Goal: Transaction & Acquisition: Purchase product/service

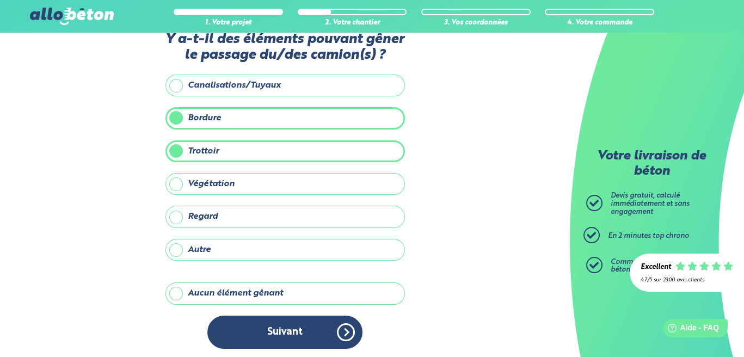
click at [303, 327] on button "Suivant" at bounding box center [284, 331] width 155 height 33
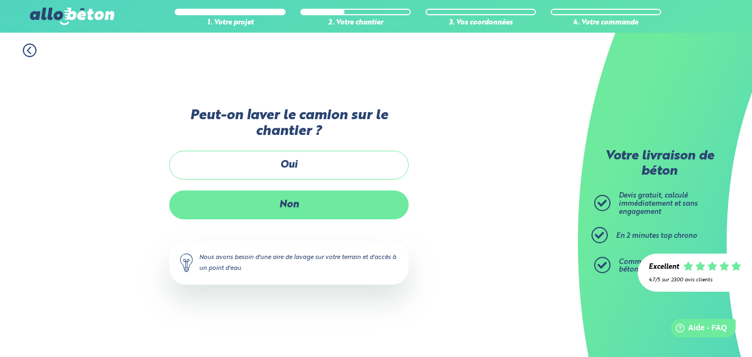
click at [336, 199] on label "Non" at bounding box center [288, 204] width 239 height 29
click at [0, 0] on input "Non" at bounding box center [0, 0] width 0 height 0
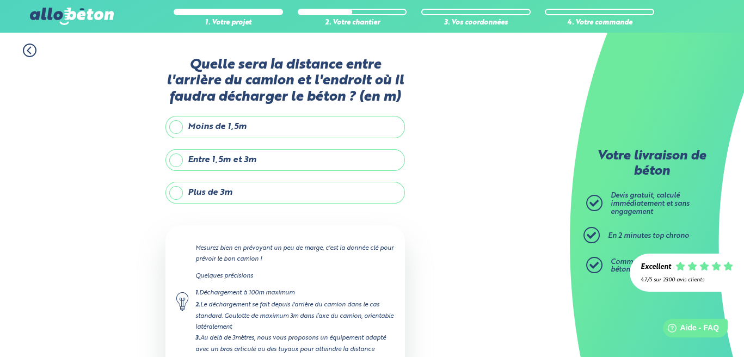
click at [296, 163] on label "Entre 1,5m et 3m" at bounding box center [284, 160] width 239 height 22
click at [0, 0] on input "Entre 1,5m et 3m" at bounding box center [0, 0] width 0 height 0
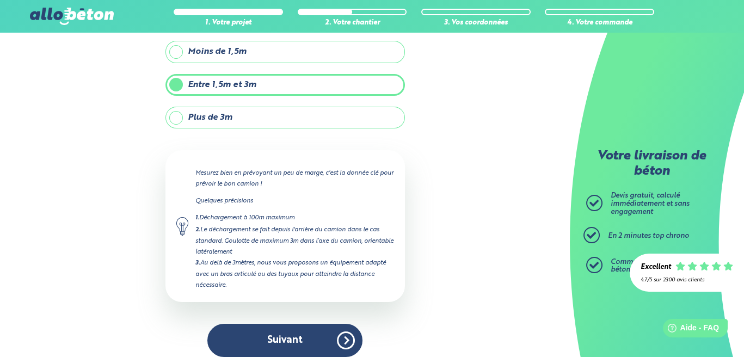
scroll to position [83, 0]
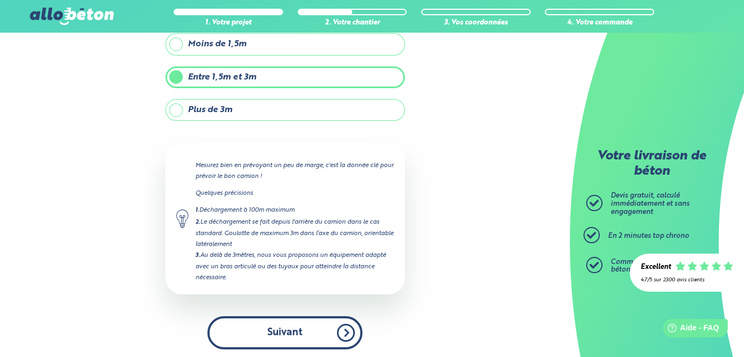
click at [305, 336] on button "Suivant" at bounding box center [284, 332] width 155 height 33
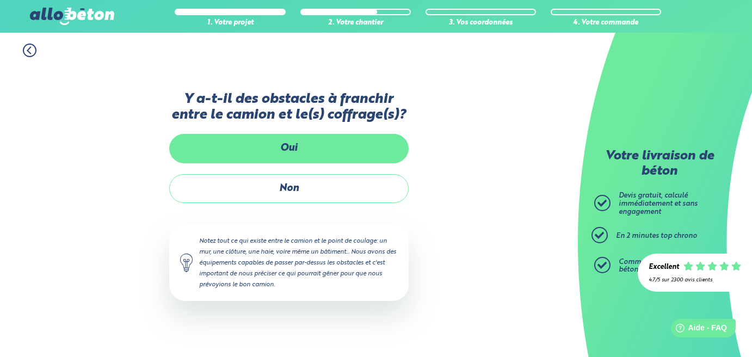
click at [294, 157] on label "Oui" at bounding box center [288, 148] width 239 height 29
click at [0, 0] on input "Oui" at bounding box center [0, 0] width 0 height 0
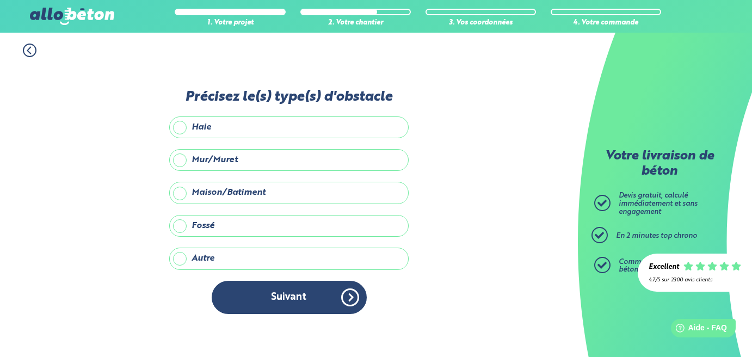
click at [28, 51] on icon at bounding box center [29, 50] width 3 height 7
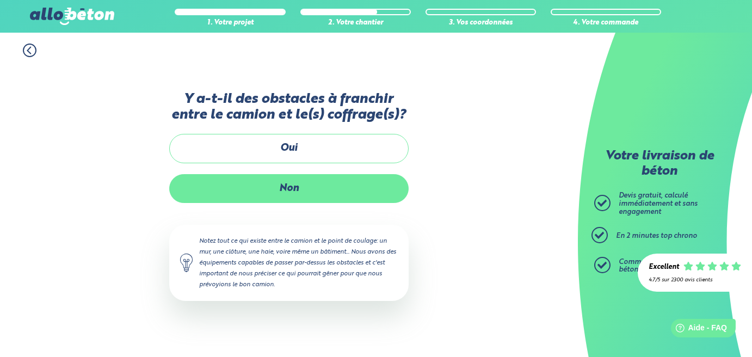
click at [265, 190] on label "Non" at bounding box center [288, 188] width 239 height 29
click at [0, 0] on input "Non" at bounding box center [0, 0] width 0 height 0
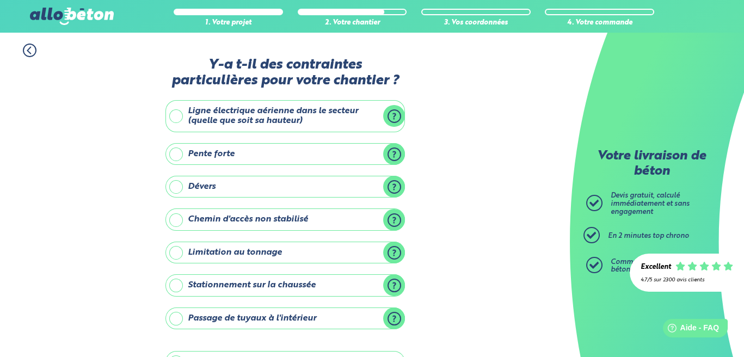
click at [392, 113] on label "Ligne électrique aérienne dans le secteur (quelle que soit sa hauteur)" at bounding box center [284, 116] width 239 height 32
click at [0, 0] on input "Ligne électrique aérienne dans le secteur (quelle que soit sa hauteur)" at bounding box center [0, 0] width 0 height 0
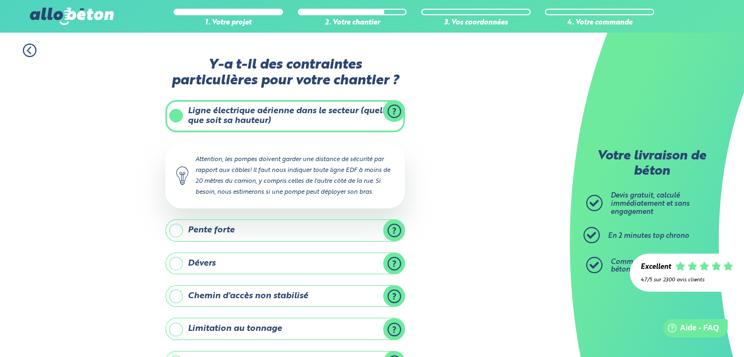
click at [392, 113] on label "Ligne électrique aérienne dans le secteur (quelle que soit sa hauteur)" at bounding box center [284, 116] width 239 height 32
click at [0, 0] on input "Ligne électrique aérienne dans le secteur (quelle que soit sa hauteur)" at bounding box center [0, 0] width 0 height 0
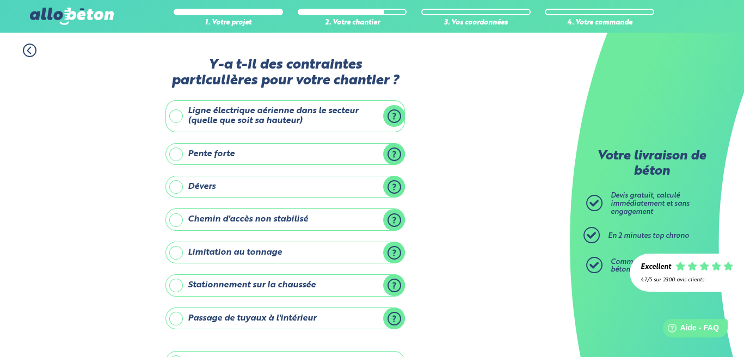
click at [393, 215] on label "Chemin d'accès non stabilisé" at bounding box center [284, 219] width 239 height 22
click at [0, 0] on input "Chemin d'accès non stabilisé" at bounding box center [0, 0] width 0 height 0
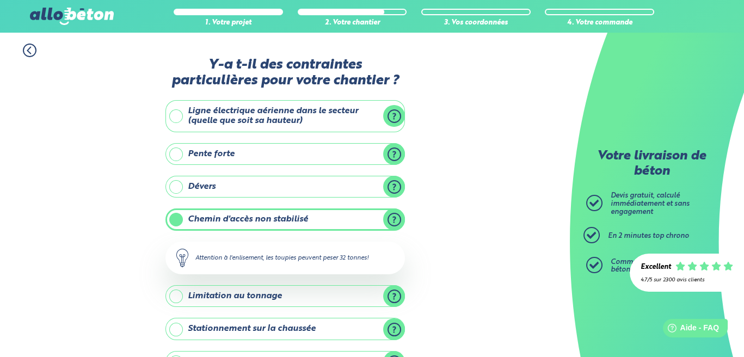
click at [392, 214] on label "Chemin d'accès non stabilisé" at bounding box center [284, 219] width 239 height 22
click at [0, 0] on input "Chemin d'accès non stabilisé" at bounding box center [0, 0] width 0 height 0
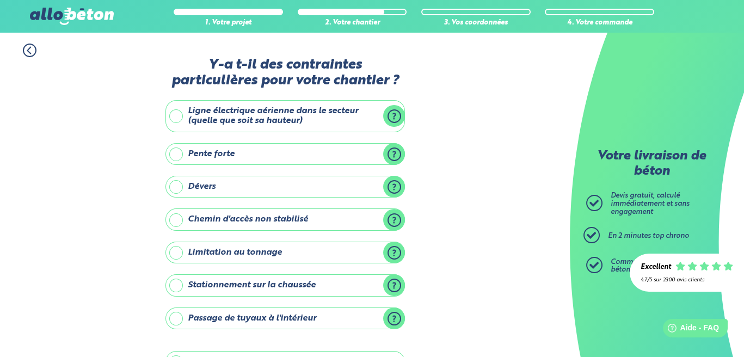
click at [395, 117] on label "Ligne électrique aérienne dans le secteur (quelle que soit sa hauteur)" at bounding box center [284, 116] width 239 height 32
click at [0, 0] on input "Ligne électrique aérienne dans le secteur (quelle que soit sa hauteur)" at bounding box center [0, 0] width 0 height 0
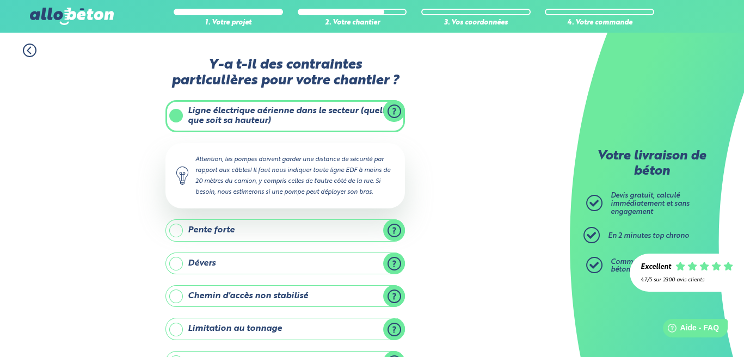
click at [466, 95] on div "1. Votre projet 2. Votre chantier 3. Vos coordonnées 4. Votre commande Y-a t-il…" at bounding box center [285, 307] width 570 height 548
click at [183, 115] on label "Ligne électrique aérienne dans le secteur (quelle que soit sa hauteur)" at bounding box center [284, 116] width 239 height 32
click at [0, 0] on input "Ligne électrique aérienne dans le secteur (quelle que soit sa hauteur)" at bounding box center [0, 0] width 0 height 0
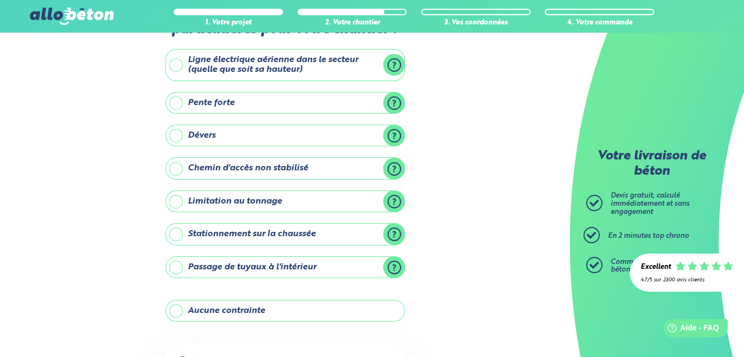
scroll to position [35, 0]
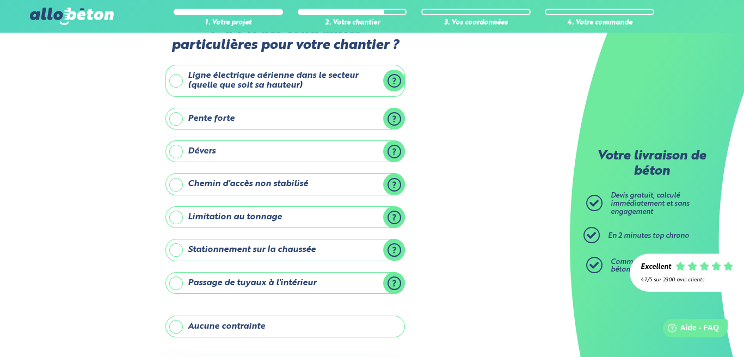
click at [391, 249] on label "Stationnement sur la chaussée" at bounding box center [284, 250] width 239 height 22
click at [0, 0] on input "Stationnement sur la chaussée" at bounding box center [0, 0] width 0 height 0
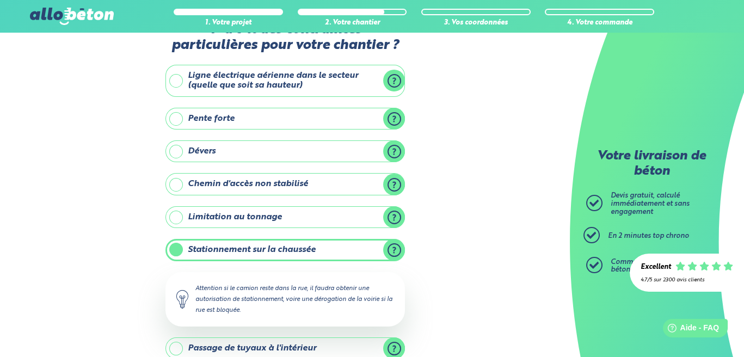
click at [391, 249] on label "Stationnement sur la chaussée" at bounding box center [284, 250] width 239 height 22
click at [0, 0] on input "Stationnement sur la chaussée" at bounding box center [0, 0] width 0 height 0
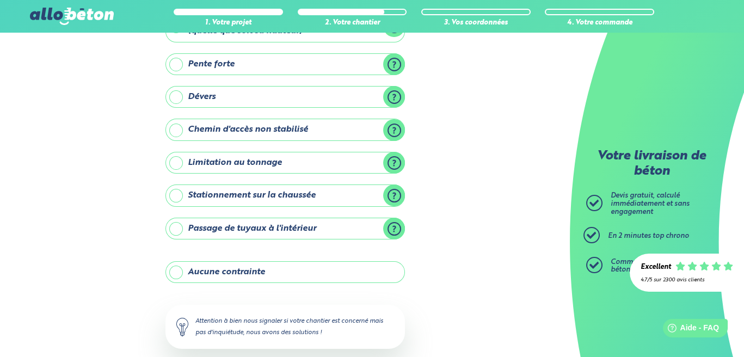
click at [255, 270] on label "Aucune contrainte" at bounding box center [284, 272] width 239 height 22
click at [0, 0] on input "Aucune contrainte" at bounding box center [0, 0] width 0 height 0
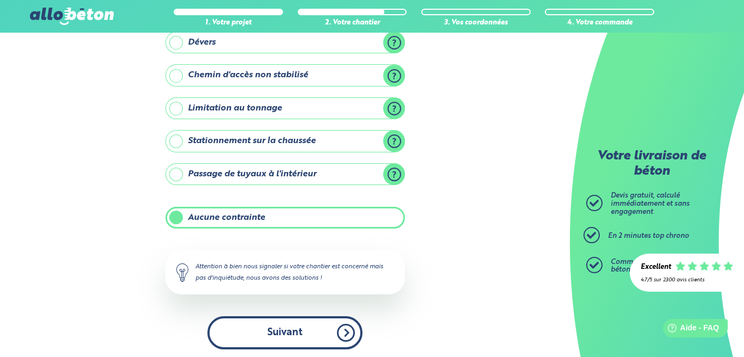
click at [335, 334] on button "Suivant" at bounding box center [284, 332] width 155 height 33
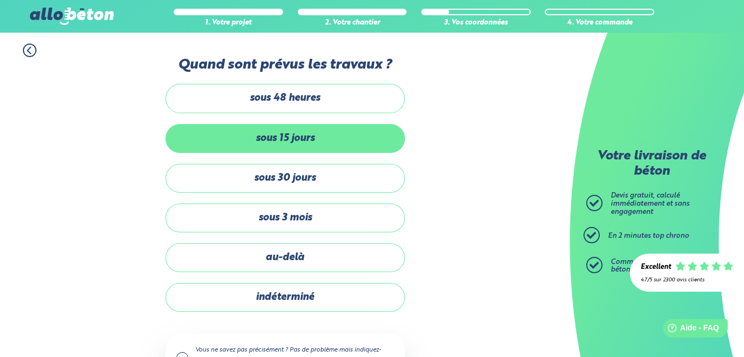
click at [310, 132] on label "sous 15 jours" at bounding box center [284, 138] width 239 height 29
click at [0, 0] on input "sous 15 jours" at bounding box center [0, 0] width 0 height 0
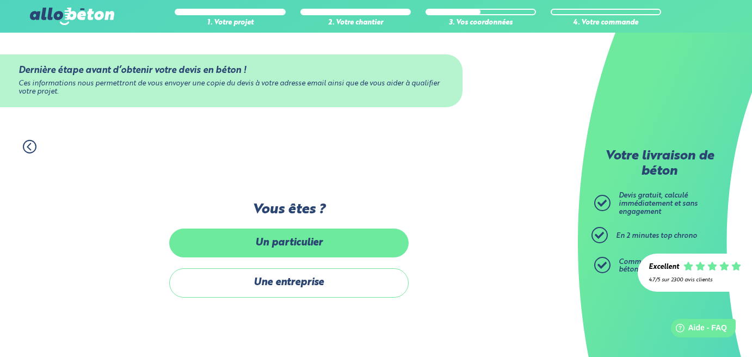
click at [313, 250] on label "Un particulier" at bounding box center [288, 242] width 239 height 29
click at [0, 0] on input "Un particulier" at bounding box center [0, 0] width 0 height 0
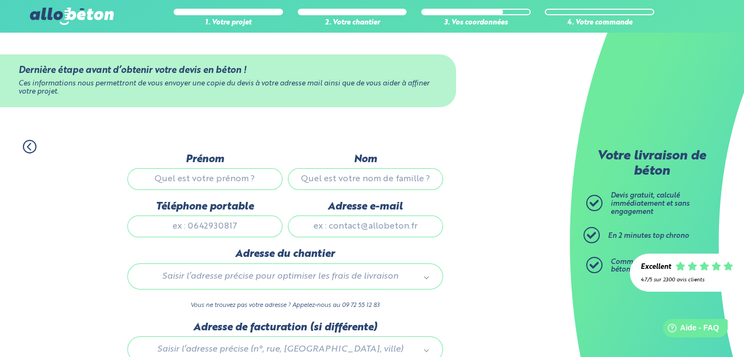
click at [228, 176] on input "Prénom" at bounding box center [204, 179] width 155 height 22
type input "Céline FLEURY"
type input "fleury.celine18@gmail.com"
type input "3 rue de marquette"
click at [344, 181] on input "Nom" at bounding box center [365, 179] width 155 height 22
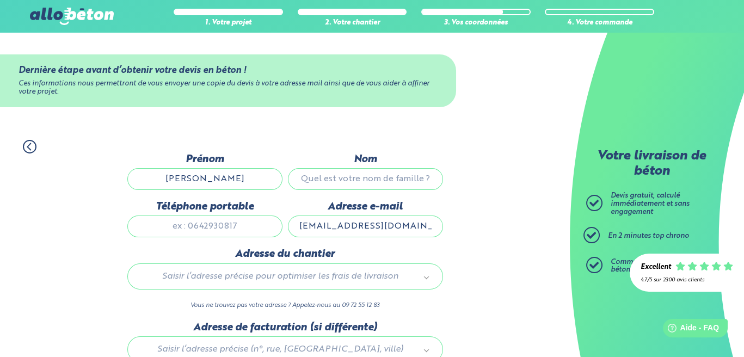
type input "Fleury"
type input "0785336494"
type input "3 Rue de Marquette"
drag, startPoint x: 244, startPoint y: 177, endPoint x: 203, endPoint y: 180, distance: 40.9
click at [203, 180] on input "Céline FLEURY" at bounding box center [204, 179] width 155 height 22
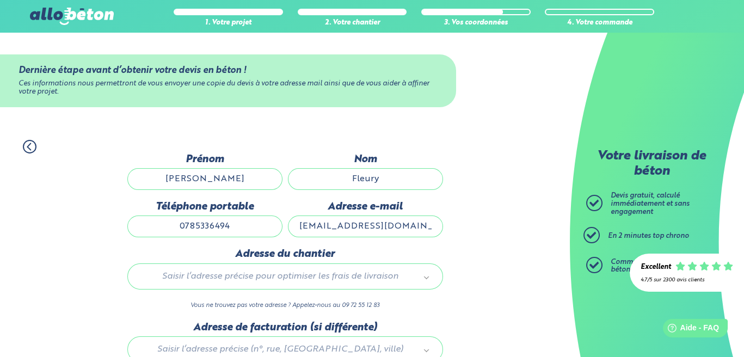
type input "Céline"
click at [304, 128] on div "Dernière étape avant d’obtenir votre devis en béton ! Ces informations nous per…" at bounding box center [285, 81] width 570 height 96
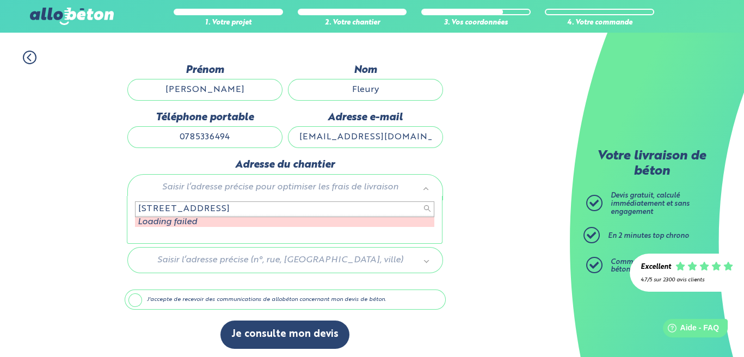
scroll to position [90, 0]
drag, startPoint x: 231, startPoint y: 205, endPoint x: 161, endPoint y: 204, distance: 69.6
click at [161, 204] on input "3 rue de marquette" at bounding box center [284, 208] width 299 height 15
click at [317, 202] on input "3 rue" at bounding box center [284, 208] width 299 height 15
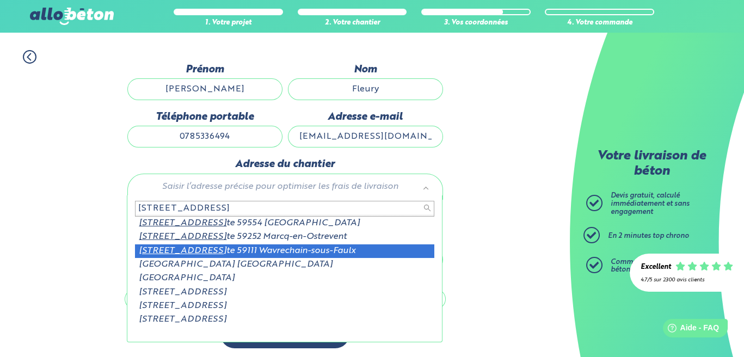
type input "3 rue de marquet"
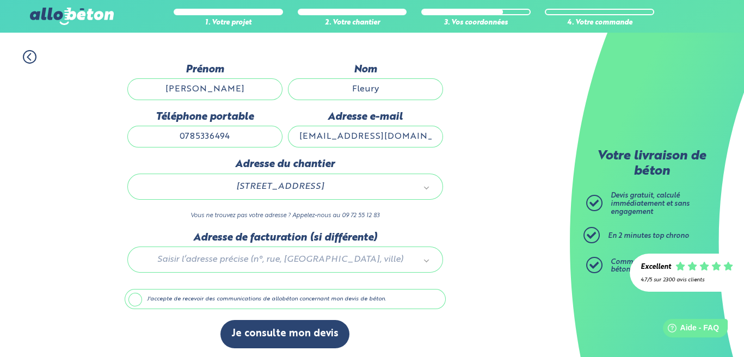
click at [132, 296] on label "J'accepte de recevoir des communications de allobéton concernant mon devis de b…" at bounding box center [285, 299] width 321 height 21
click at [0, 0] on input "J'accepte de recevoir des communications de allobéton concernant mon devis de b…" at bounding box center [0, 0] width 0 height 0
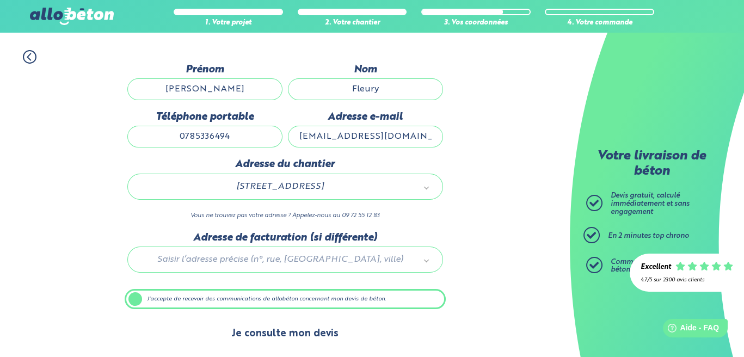
click at [310, 326] on button "Je consulte mon devis" at bounding box center [284, 334] width 129 height 28
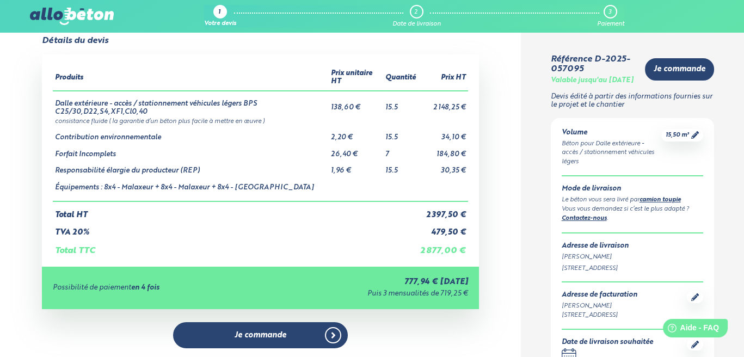
scroll to position [54, 0]
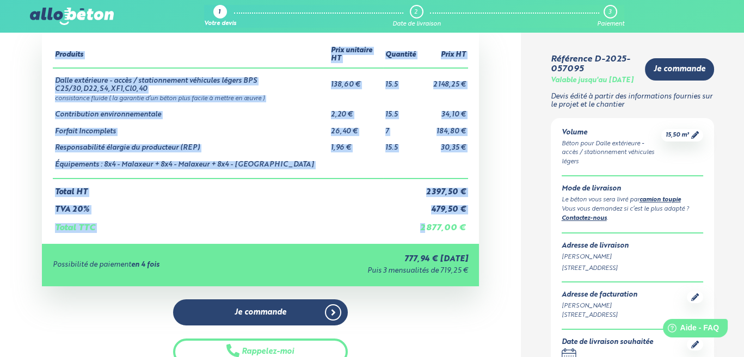
drag, startPoint x: 425, startPoint y: 227, endPoint x: 478, endPoint y: 230, distance: 52.8
click at [478, 230] on div "Produits Prix unitaire HT Quantité Prix HT Dalle extérieure - accès / stationne…" at bounding box center [260, 138] width 437 height 212
click at [495, 224] on div "Détails du devis Produits Prix unitaire HT Quantité Prix HT Dalle extérieure - …" at bounding box center [260, 208] width 521 height 391
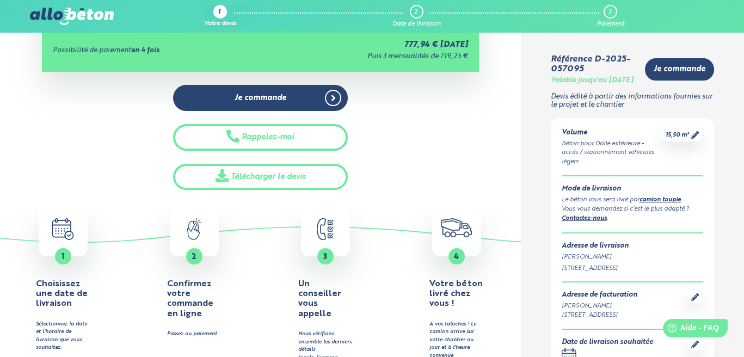
scroll to position [218, 0]
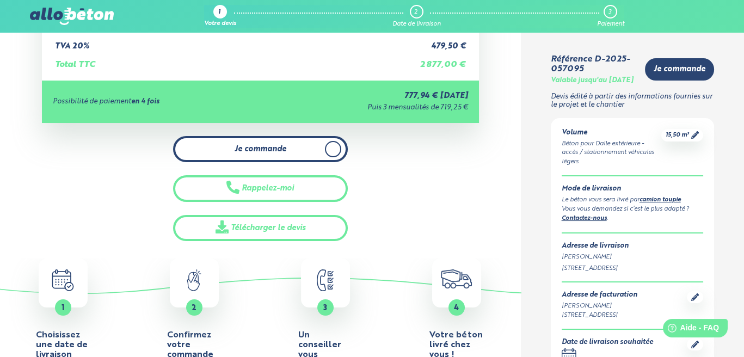
click at [294, 152] on link "Je commande" at bounding box center [260, 149] width 175 height 27
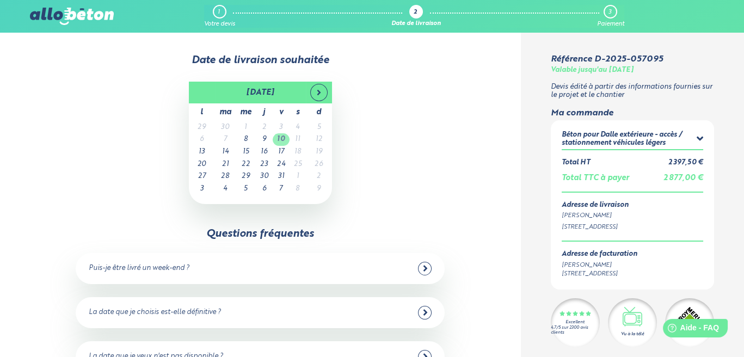
click at [286, 138] on td "10" at bounding box center [281, 139] width 17 height 13
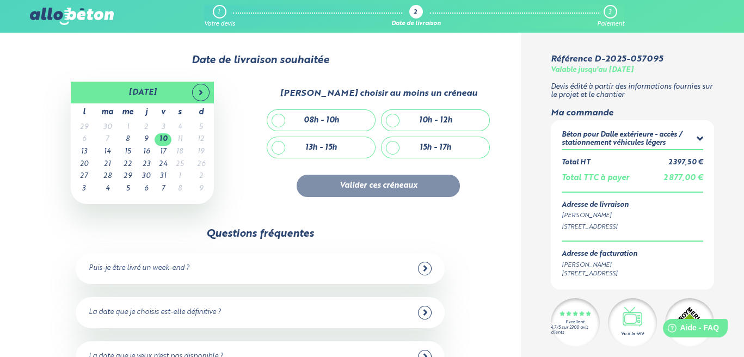
click at [330, 125] on div "08h - 10h" at bounding box center [321, 120] width 35 height 9
checkbox input "true"
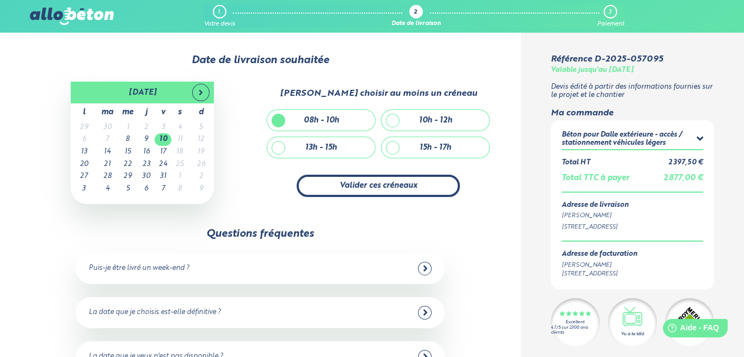
click at [379, 184] on button "Valider ces créneaux" at bounding box center [377, 186] width 163 height 22
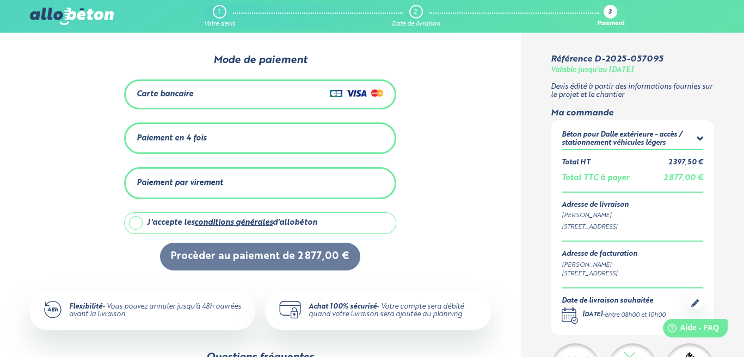
click at [275, 138] on div "Paiement en 4 fois" at bounding box center [260, 138] width 247 height 18
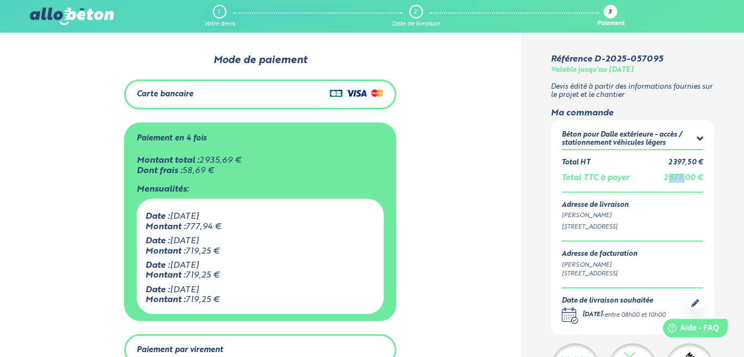
drag, startPoint x: 670, startPoint y: 180, endPoint x: 684, endPoint y: 176, distance: 14.6
click at [684, 176] on span "2 877,00 €" at bounding box center [683, 178] width 40 height 8
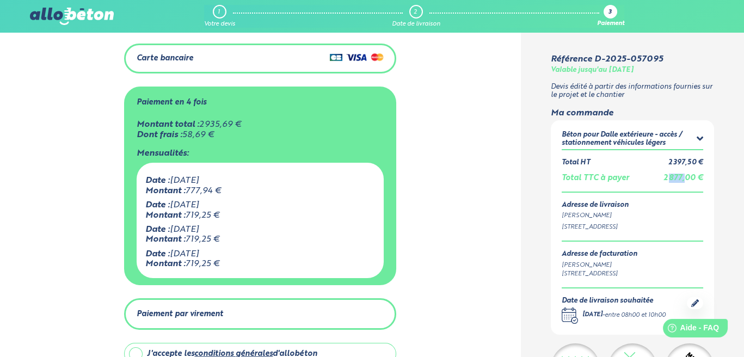
scroll to position [54, 0]
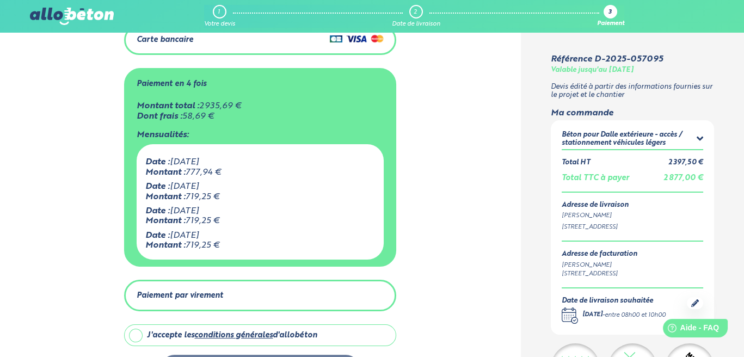
click at [236, 301] on div "Paiement par virement" at bounding box center [260, 296] width 247 height 18
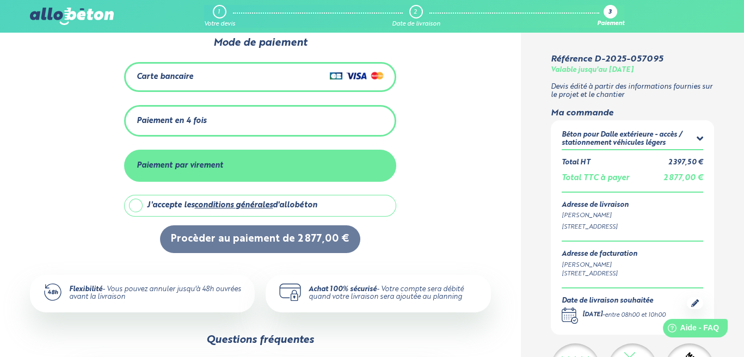
scroll to position [0, 0]
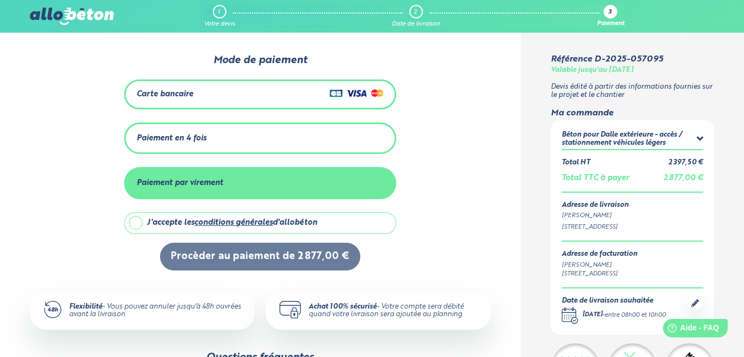
click at [703, 138] on icon at bounding box center [699, 139] width 7 height 4
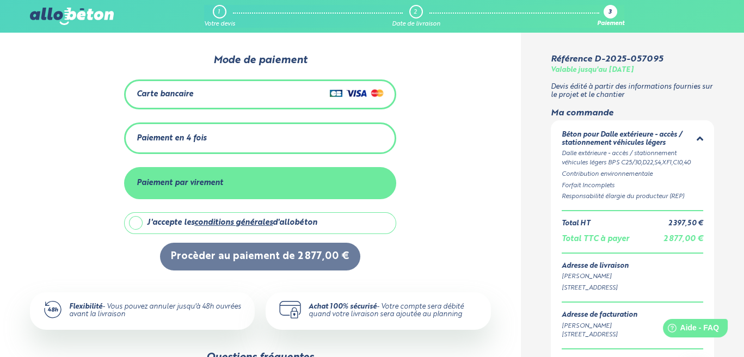
click at [698, 138] on icon at bounding box center [699, 139] width 7 height 4
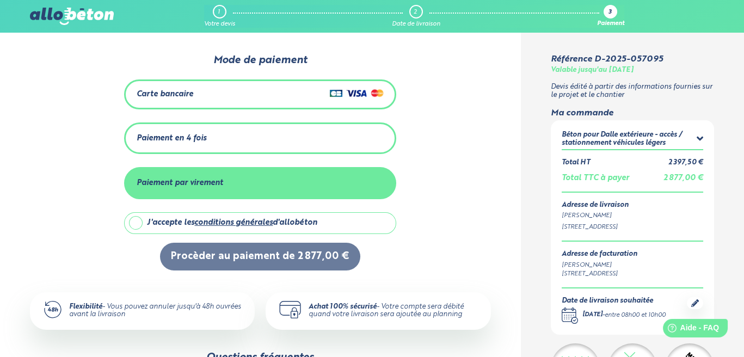
click at [230, 88] on div "Carte bancaire" at bounding box center [260, 94] width 247 height 16
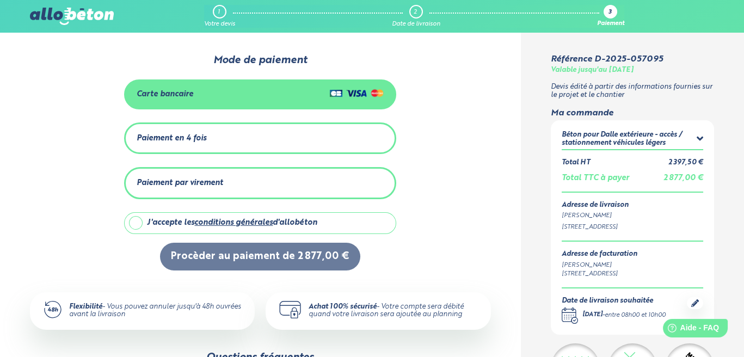
click at [143, 222] on label "J'accepte les conditions générales d'allobéton" at bounding box center [260, 223] width 272 height 22
checkbox input "true"
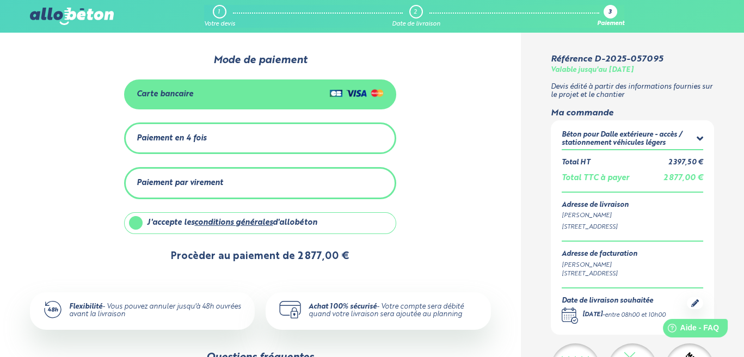
click at [302, 255] on button "Procèder au paiement de 2 877,00 €" at bounding box center [260, 257] width 200 height 28
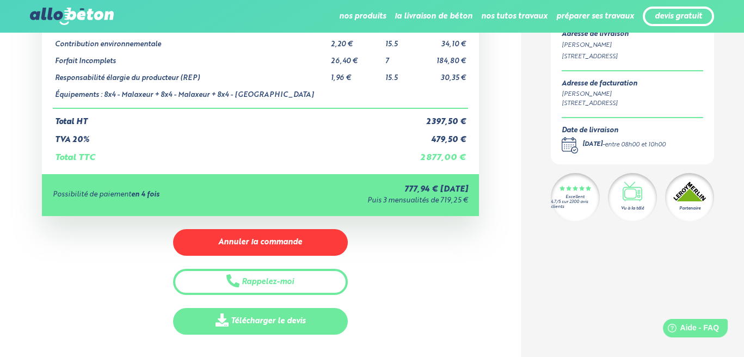
scroll to position [218, 0]
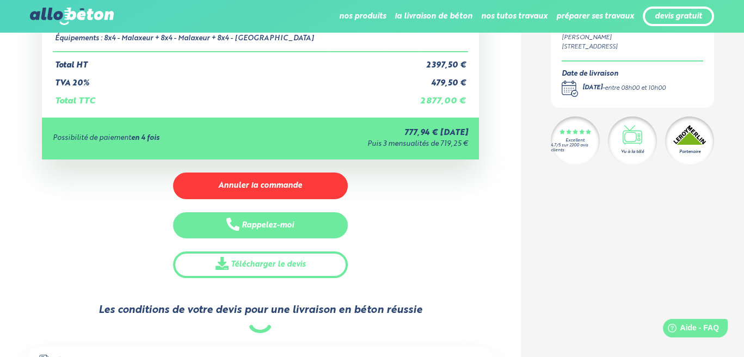
click at [292, 230] on button "Rappelez-moi" at bounding box center [260, 225] width 175 height 27
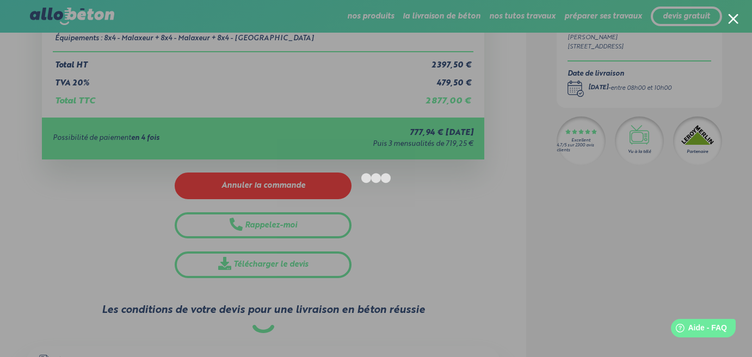
click at [730, 23] on div at bounding box center [733, 19] width 10 height 10
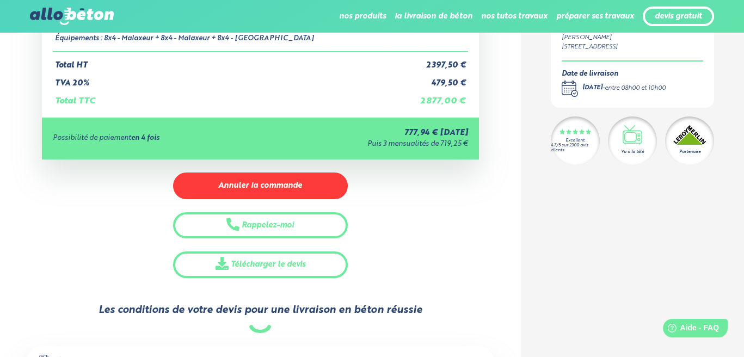
scroll to position [0, 0]
